Goal: Book appointment/travel/reservation

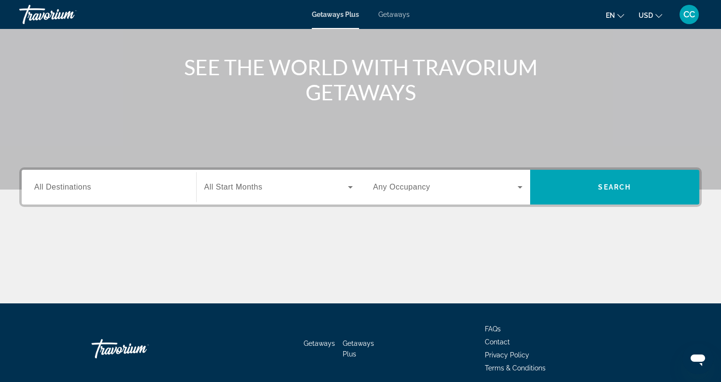
scroll to position [104, 0]
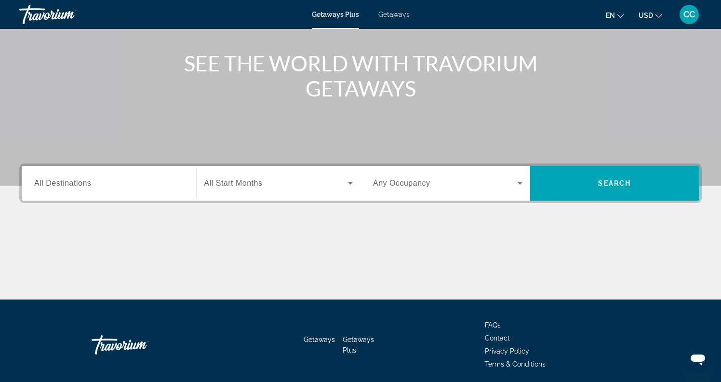
click at [140, 187] on input "Destination All Destinations" at bounding box center [108, 184] width 149 height 12
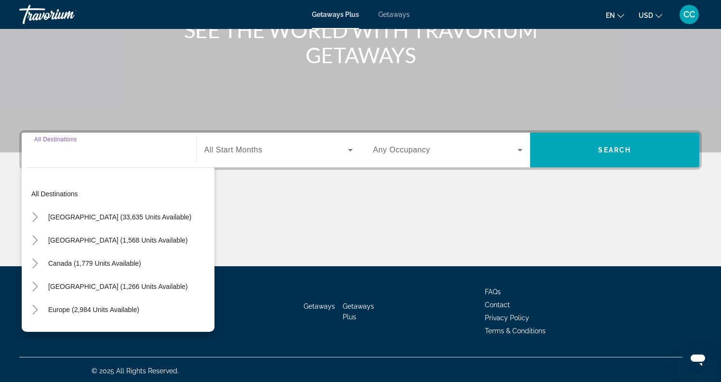
scroll to position [139, 0]
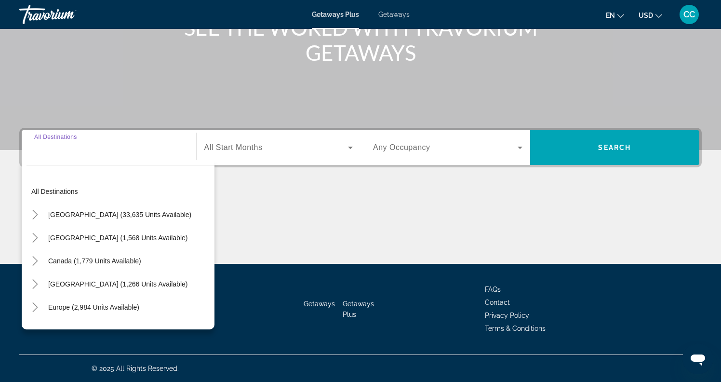
click at [334, 220] on div "Main content" at bounding box center [360, 227] width 683 height 72
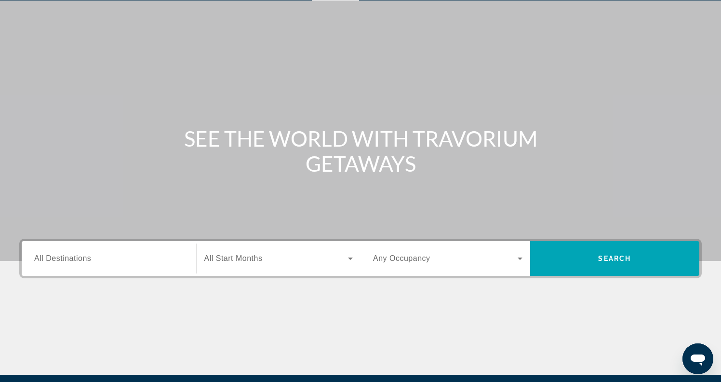
scroll to position [28, 0]
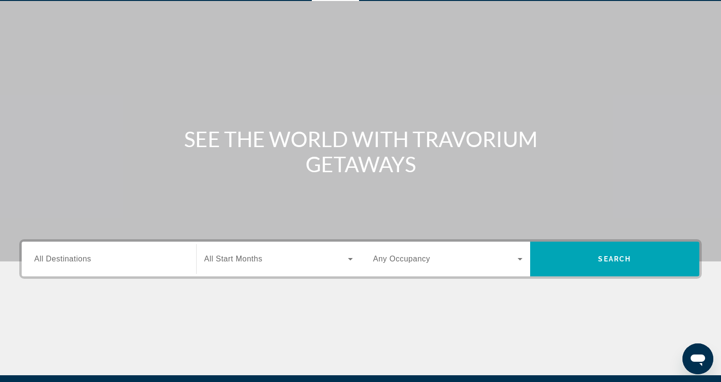
click at [135, 263] on input "Destination All Destinations" at bounding box center [108, 260] width 149 height 12
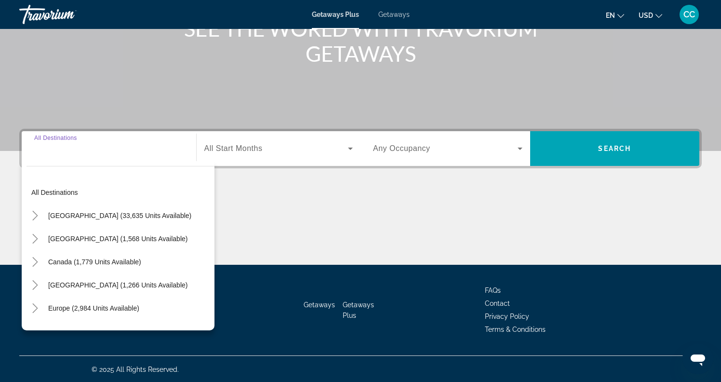
scroll to position [139, 0]
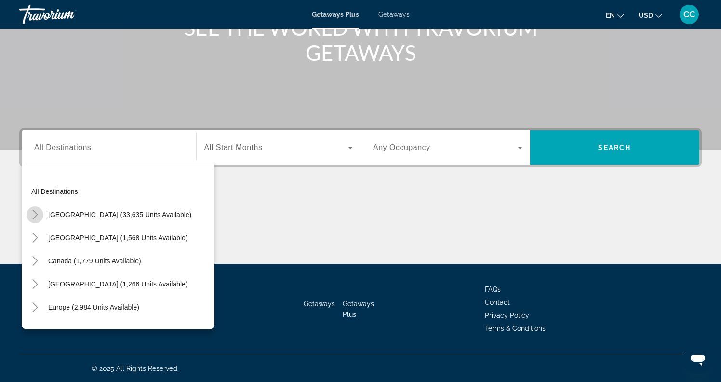
click at [38, 214] on icon "Toggle United States (33,635 units available)" at bounding box center [35, 215] width 10 height 10
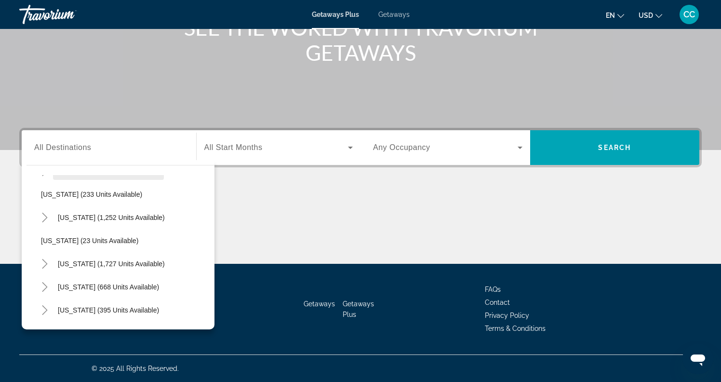
scroll to position [632, 0]
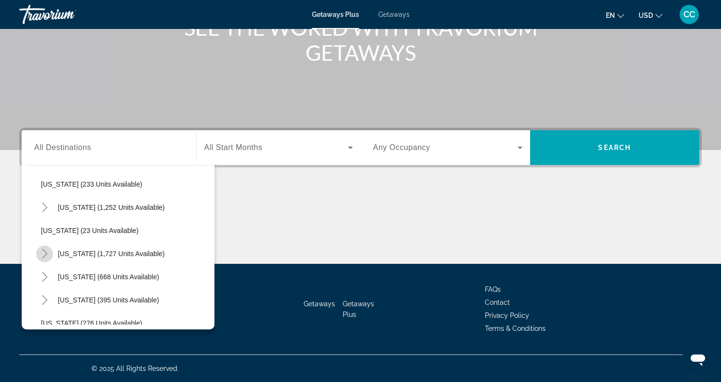
click at [46, 253] on icon "Toggle South Carolina (1,727 units available)" at bounding box center [45, 254] width 10 height 10
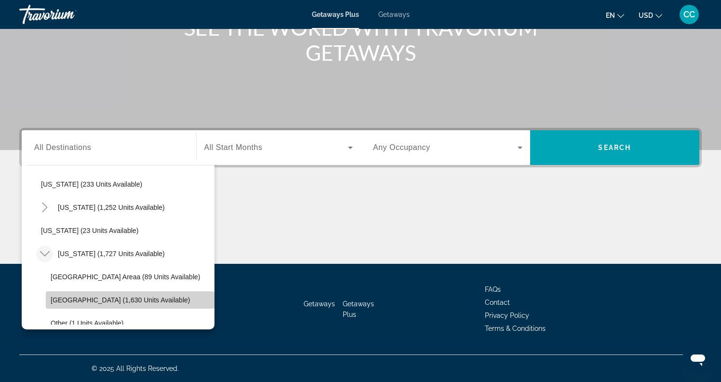
click at [67, 299] on span "[GEOGRAPHIC_DATA] (1,630 units available)" at bounding box center [120, 300] width 139 height 8
type input "**********"
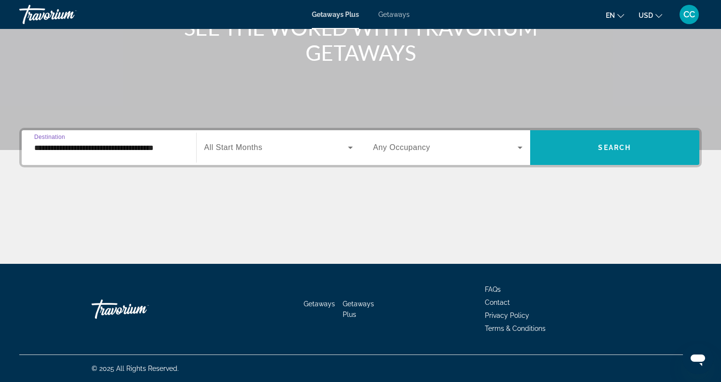
click at [591, 149] on span "Search widget" at bounding box center [615, 147] width 170 height 23
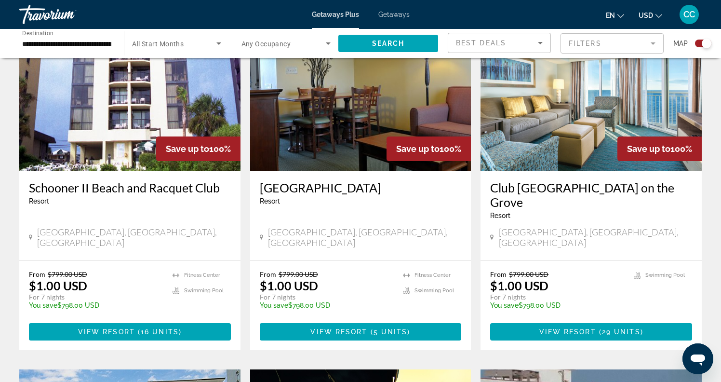
scroll to position [742, 0]
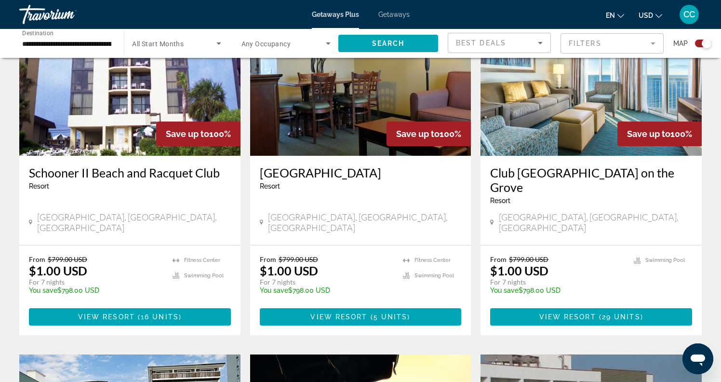
click at [169, 100] on img "Main content" at bounding box center [129, 78] width 221 height 154
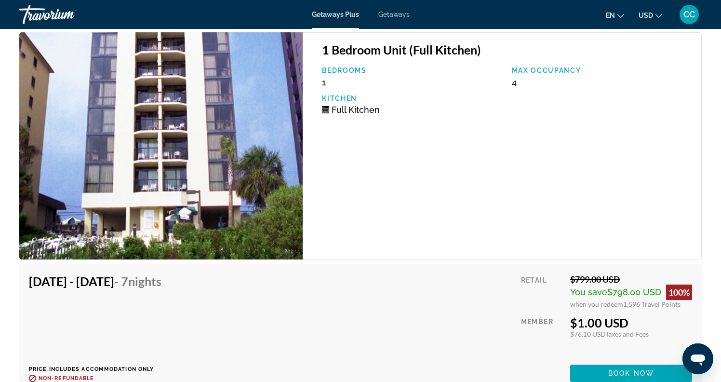
scroll to position [1761, 0]
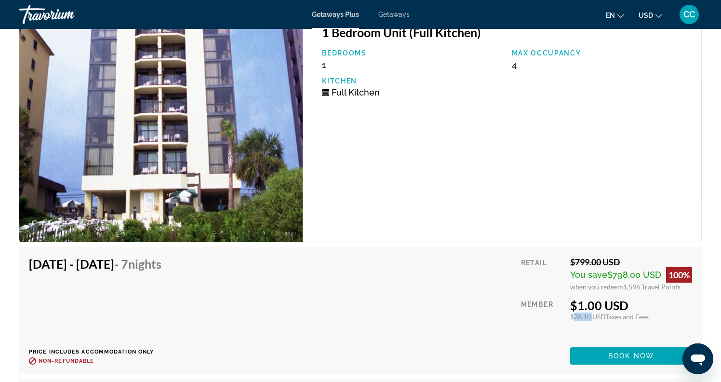
drag, startPoint x: 569, startPoint y: 314, endPoint x: 590, endPoint y: 316, distance: 20.8
click at [590, 316] on div "Retail $799.00 USD You save $798.00 USD 100% when you redeem 1,596 Travel Point…" at bounding box center [606, 311] width 171 height 108
click at [539, 325] on div "Member" at bounding box center [542, 319] width 42 height 42
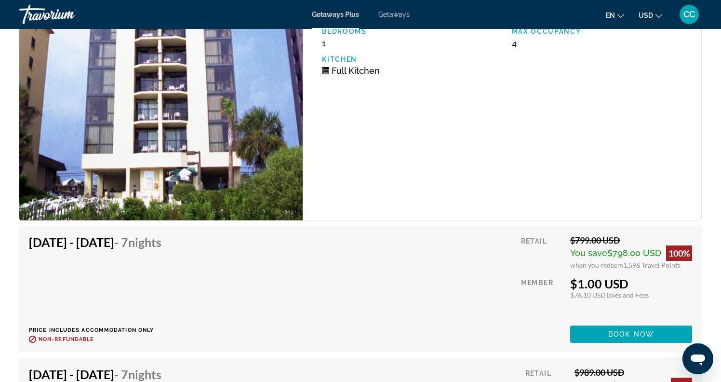
scroll to position [1784, 0]
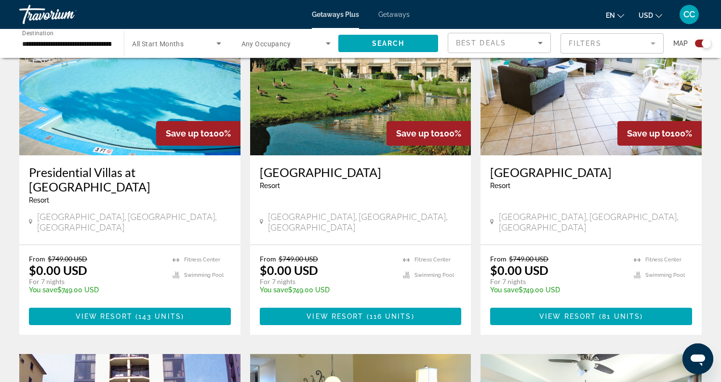
scroll to position [374, 0]
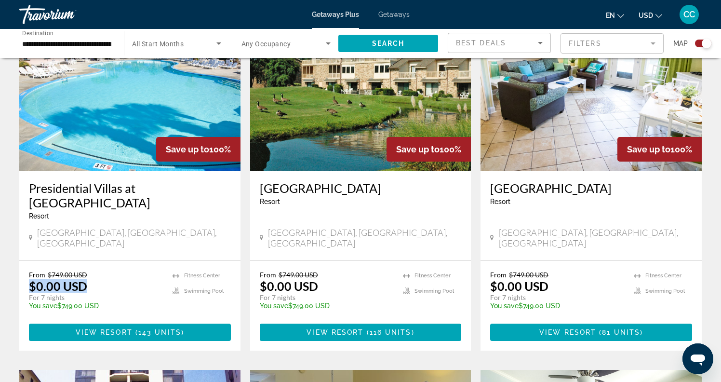
drag, startPoint x: 89, startPoint y: 277, endPoint x: 29, endPoint y: 272, distance: 59.5
click at [29, 272] on div "From $749.00 USD $0.00 USD For 7 nights You save $749.00 USD temp" at bounding box center [96, 294] width 134 height 46
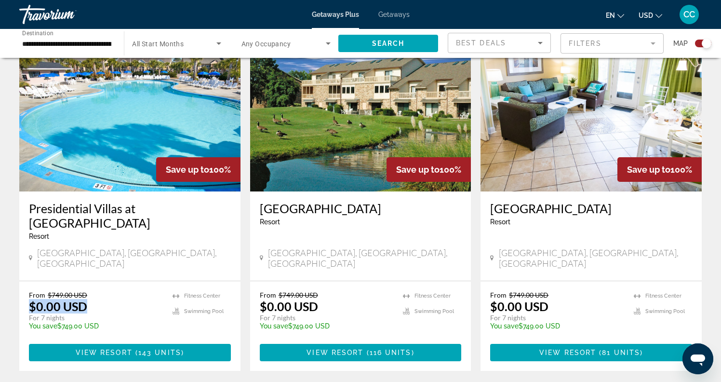
scroll to position [352, 0]
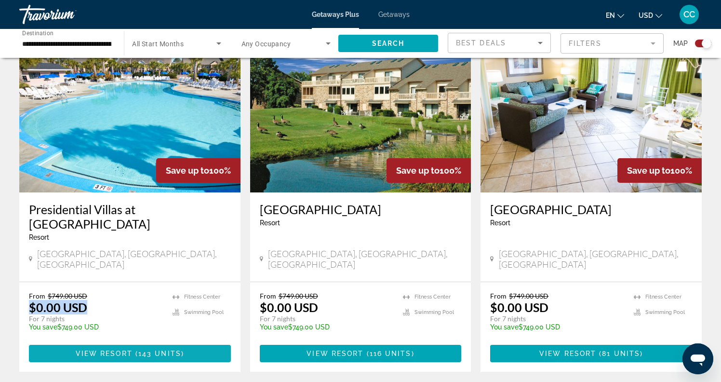
click at [137, 350] on span "( 143 units )" at bounding box center [159, 354] width 52 height 8
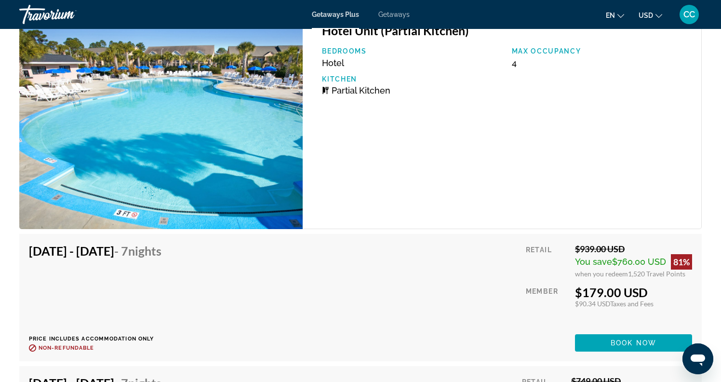
scroll to position [1973, 0]
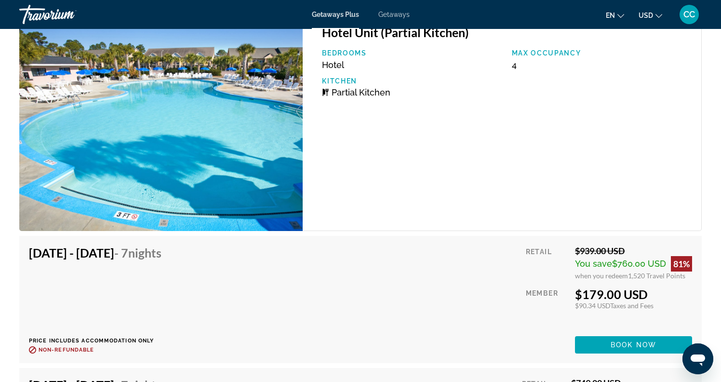
drag, startPoint x: 577, startPoint y: 295, endPoint x: 660, endPoint y: 297, distance: 83.4
click at [660, 297] on div "$179.00 USD" at bounding box center [633, 294] width 117 height 14
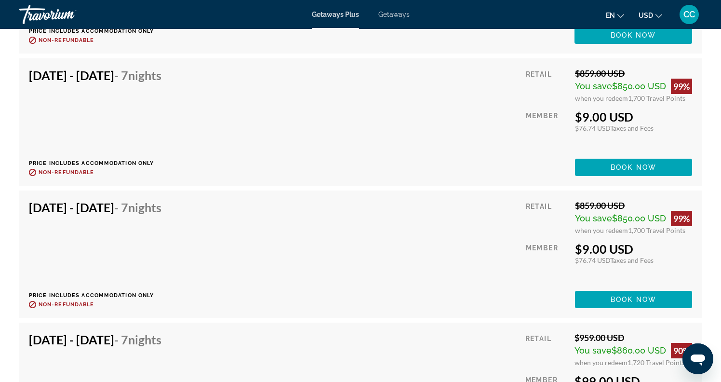
scroll to position [10974, 0]
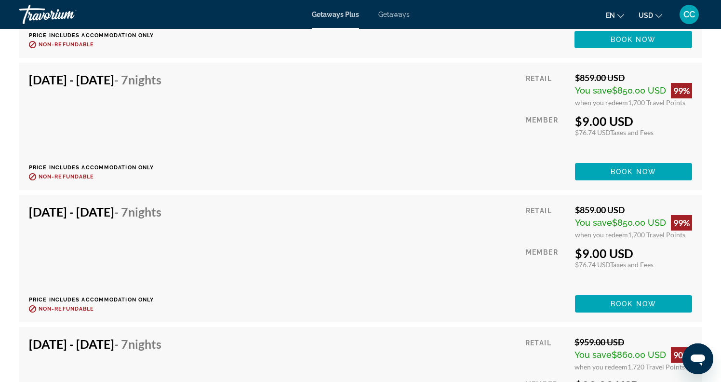
drag, startPoint x: 634, startPoint y: 251, endPoint x: 568, endPoint y: 250, distance: 66.1
drag, startPoint x: 24, startPoint y: 215, endPoint x: 179, endPoint y: 219, distance: 155.8
drag, startPoint x: 632, startPoint y: 250, endPoint x: 568, endPoint y: 249, distance: 64.1
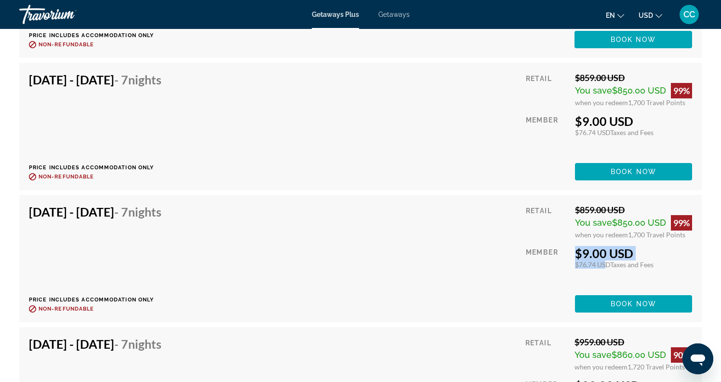
drag, startPoint x: 570, startPoint y: 266, endPoint x: 601, endPoint y: 267, distance: 30.9
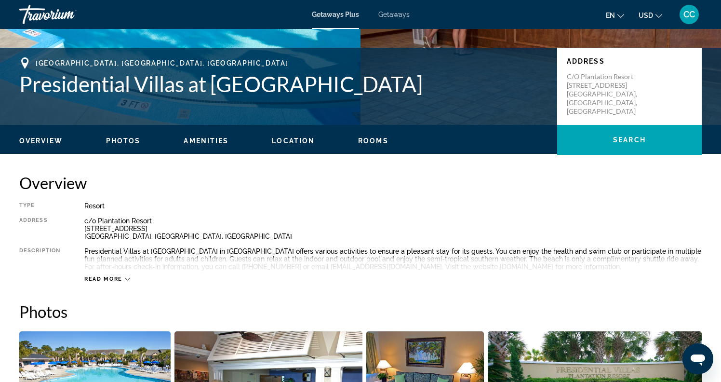
scroll to position [0, 0]
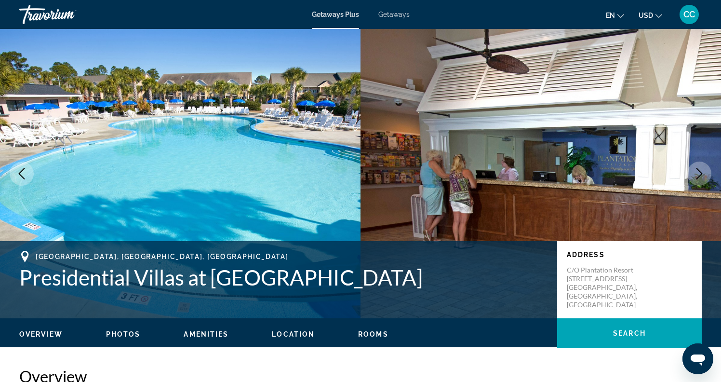
click at [687, 19] on span "CC" at bounding box center [690, 15] width 12 height 10
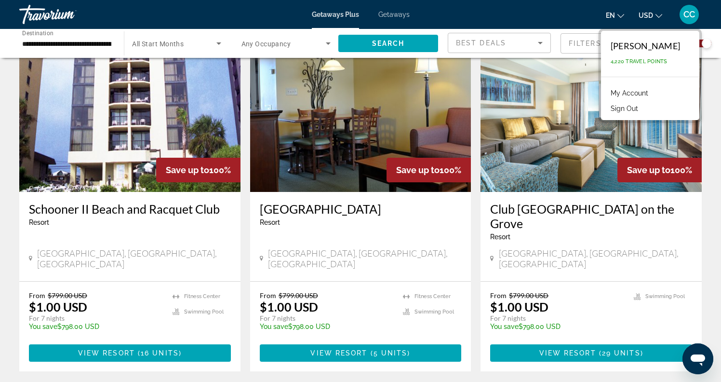
scroll to position [707, 0]
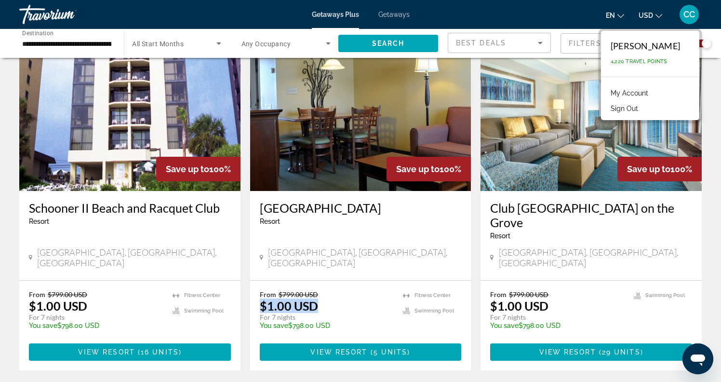
drag, startPoint x: 319, startPoint y: 270, endPoint x: 248, endPoint y: 268, distance: 70.4
click at [248, 268] on app-exchanges-search-item "Save up to 100% [GEOGRAPHIC_DATA] - This is an adults only resort [GEOGRAPHIC_D…" at bounding box center [360, 204] width 231 height 334
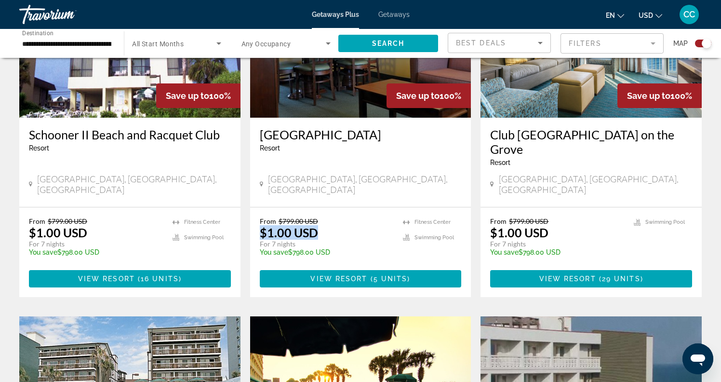
scroll to position [768, 0]
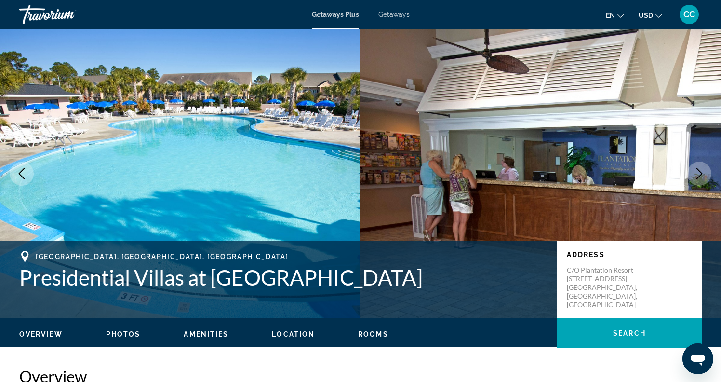
click at [397, 15] on span "Getaways" at bounding box center [394, 15] width 31 height 8
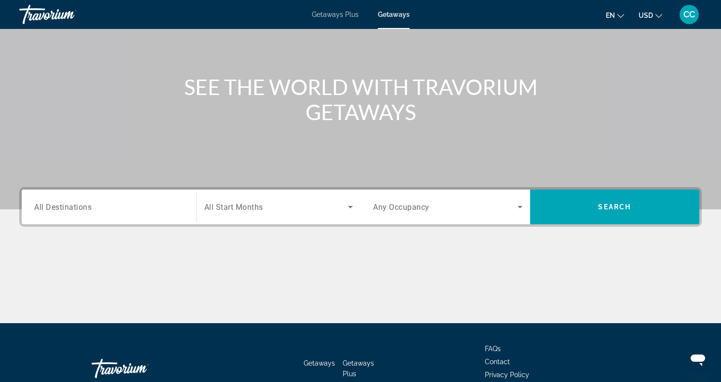
scroll to position [94, 0]
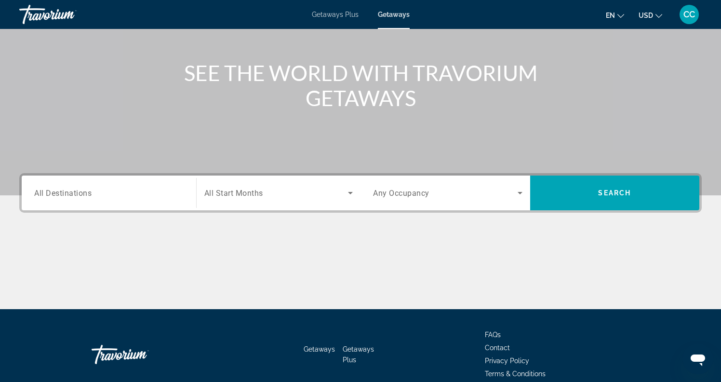
click at [74, 196] on span "All Destinations" at bounding box center [62, 192] width 57 height 9
click at [74, 196] on input "Destination All Destinations" at bounding box center [108, 194] width 149 height 12
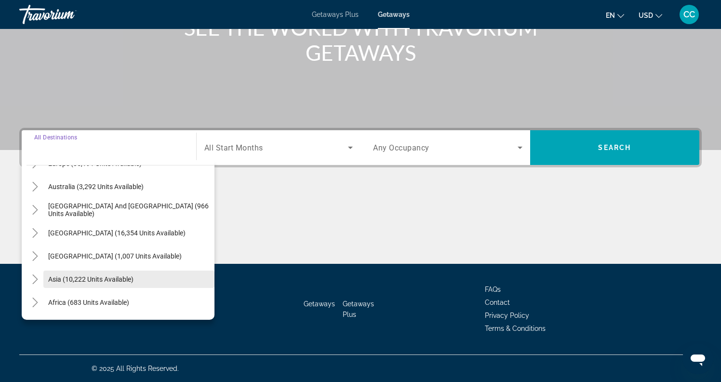
scroll to position [156, 0]
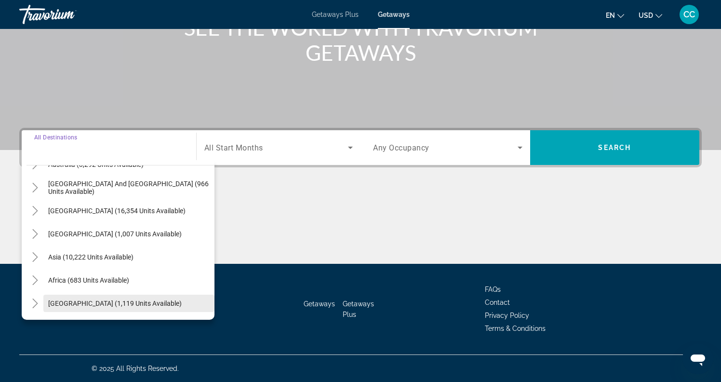
click at [79, 301] on span "[GEOGRAPHIC_DATA] (1,119 units available)" at bounding box center [115, 303] width 134 height 8
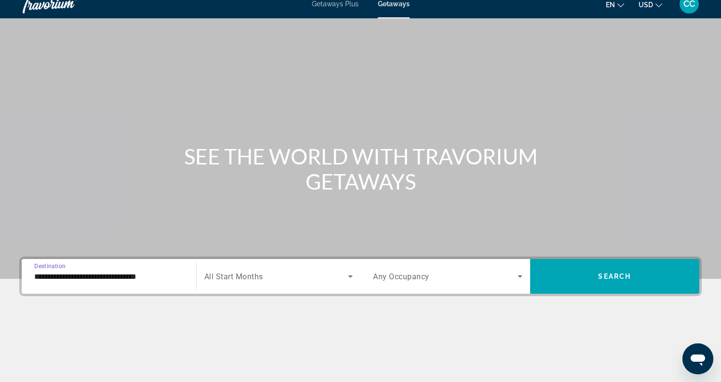
scroll to position [0, 0]
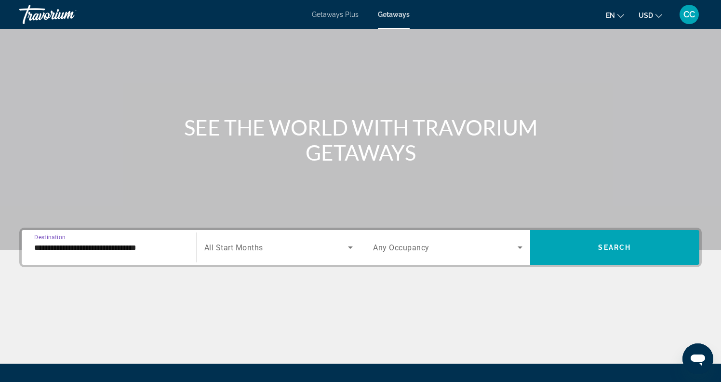
click at [143, 247] on input "**********" at bounding box center [108, 248] width 149 height 12
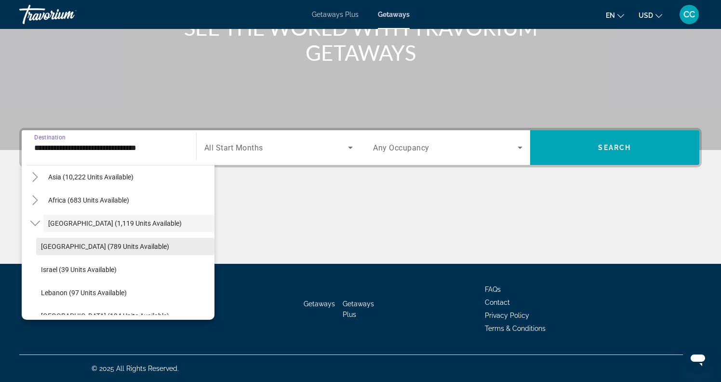
scroll to position [249, 0]
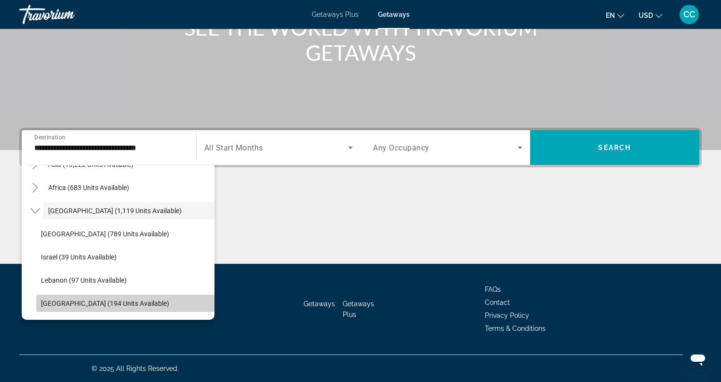
click at [59, 305] on span "[GEOGRAPHIC_DATA] (194 units available)" at bounding box center [105, 303] width 128 height 8
type input "**********"
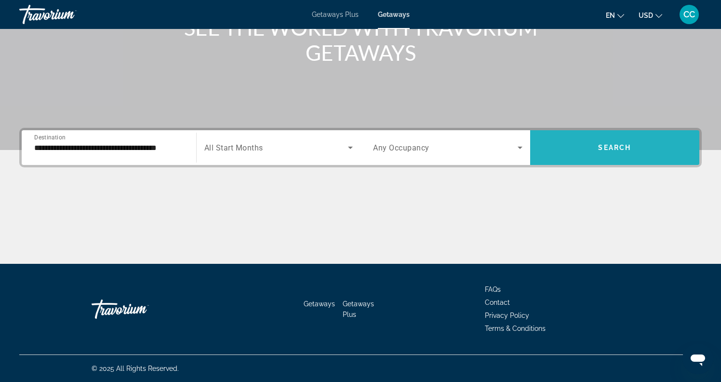
click at [568, 153] on span "Search widget" at bounding box center [615, 147] width 170 height 23
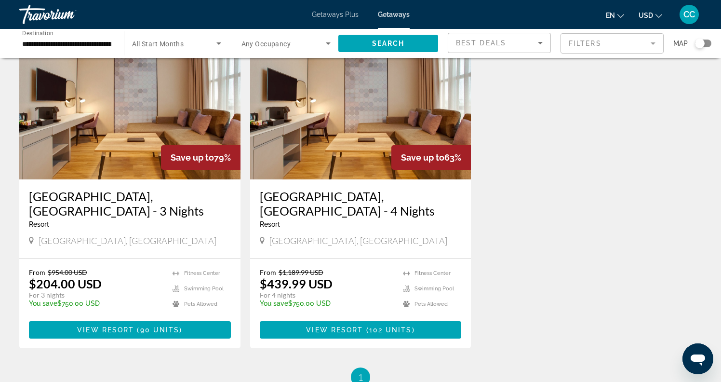
scroll to position [63, 0]
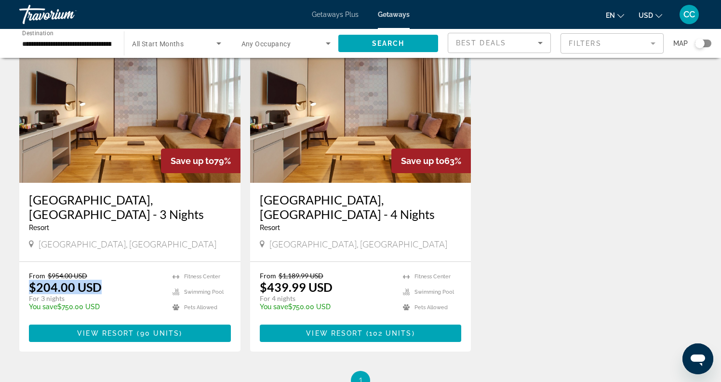
drag, startPoint x: 22, startPoint y: 272, endPoint x: 107, endPoint y: 275, distance: 84.9
click at [107, 275] on div "From $954.00 USD $204.00 USD For 3 nights You save $750.00 USD temp [GEOGRAPHIC…" at bounding box center [129, 307] width 221 height 90
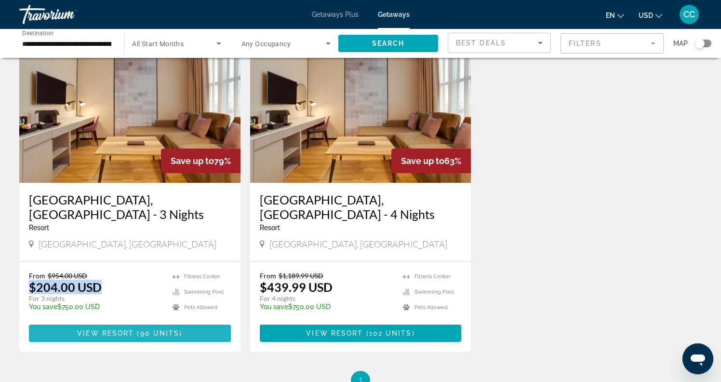
click at [135, 329] on span "Main content" at bounding box center [135, 333] width 3 height 8
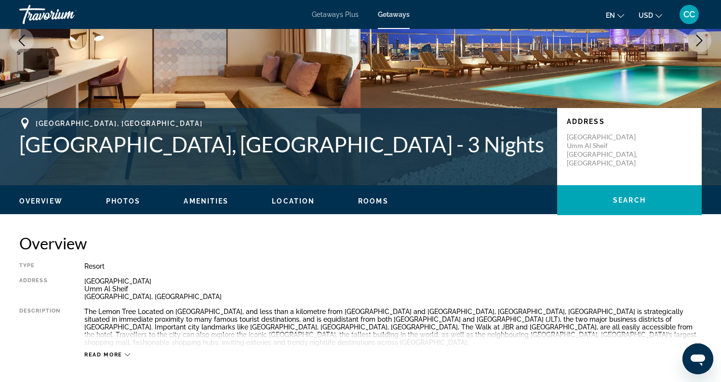
scroll to position [148, 0]
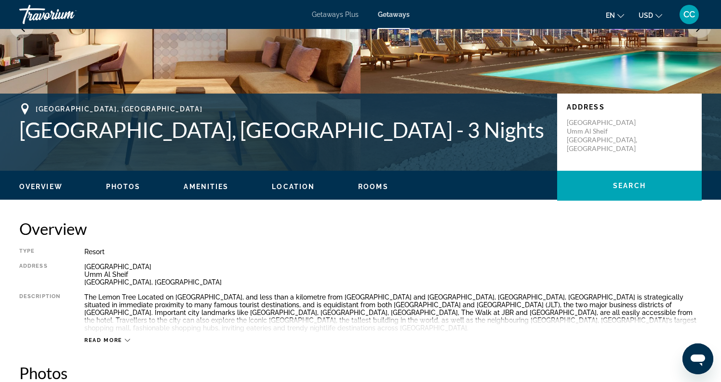
click at [127, 187] on span "Photos" at bounding box center [123, 187] width 35 height 8
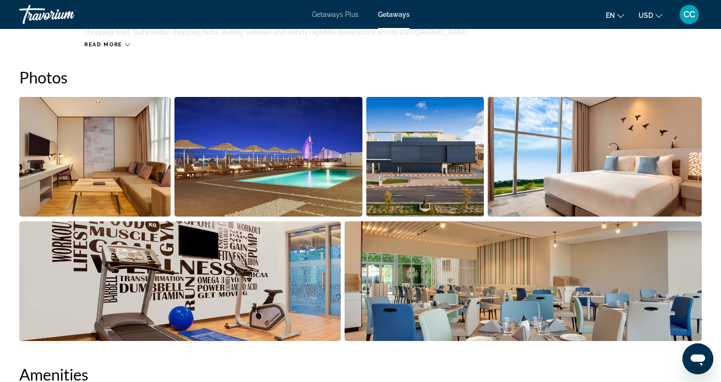
scroll to position [371, 0]
